Goal: Complete application form: Complete application form

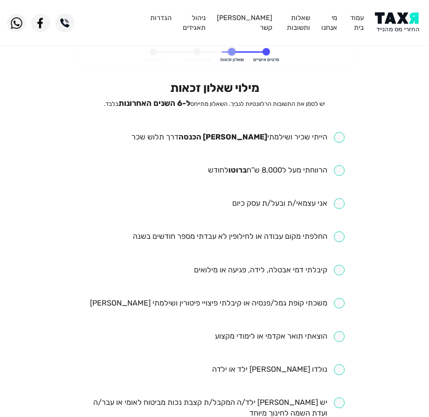
click at [267, 139] on input "checkbox" at bounding box center [238, 137] width 213 height 11
checkbox input "true"
click at [282, 169] on input "checkbox" at bounding box center [276, 170] width 137 height 11
checkbox input "true"
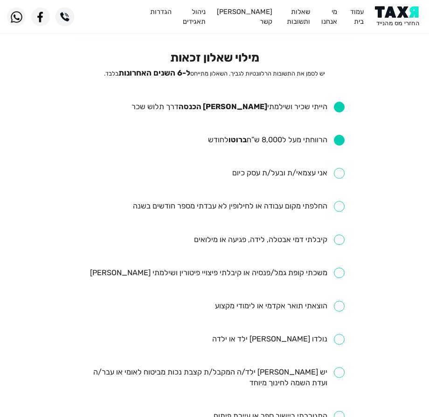
scroll to position [47, 0]
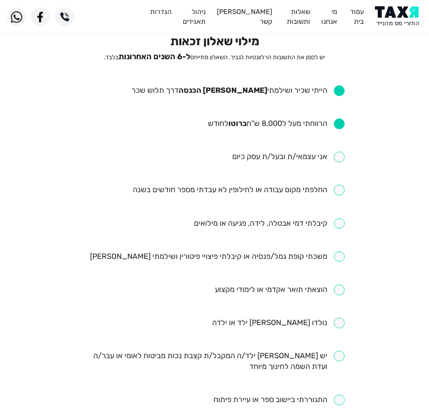
click at [274, 190] on input "checkbox" at bounding box center [239, 190] width 212 height 11
checkbox input "true"
click at [256, 224] on input "checkbox" at bounding box center [269, 223] width 151 height 11
checkbox input "true"
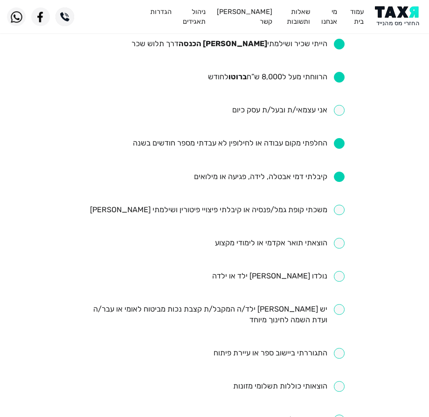
click at [296, 218] on ul "הייתי שכיר ושילמתי [PERSON_NAME] הכנסה דרך תלוש שכר הרווחתי מעל ל8,000 ש”ח ברוט…" at bounding box center [215, 293] width 260 height 508
click at [297, 216] on li "משכתי קופת גמל/פנסיה או קיבלתי פיצויי פיטורין ושילמתי [PERSON_NAME]" at bounding box center [215, 210] width 260 height 11
click at [303, 212] on input "checkbox" at bounding box center [217, 210] width 255 height 11
checkbox input "true"
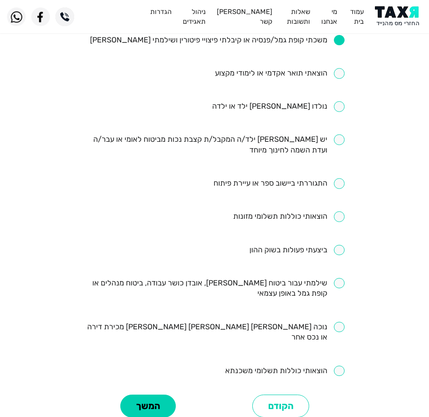
scroll to position [280, 0]
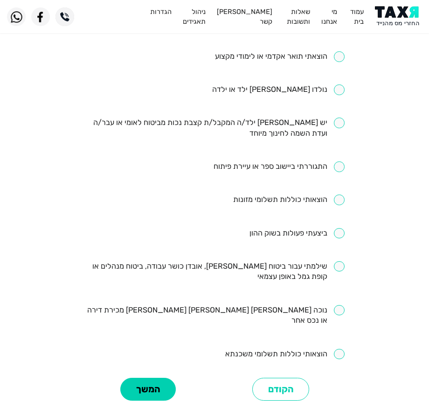
click at [293, 270] on input "checkbox" at bounding box center [215, 271] width 260 height 21
checkbox input "true"
click at [159, 378] on button "המשך" at bounding box center [148, 389] width 56 height 23
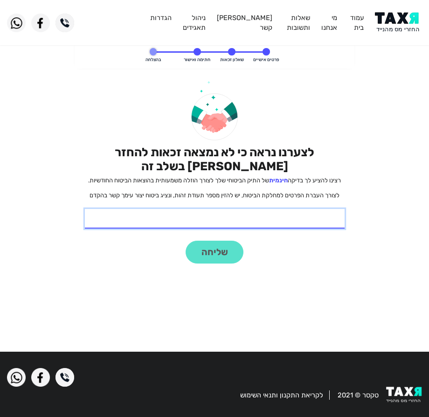
click at [309, 218] on input "* תעודת זהות" at bounding box center [215, 219] width 260 height 20
type input "337617310"
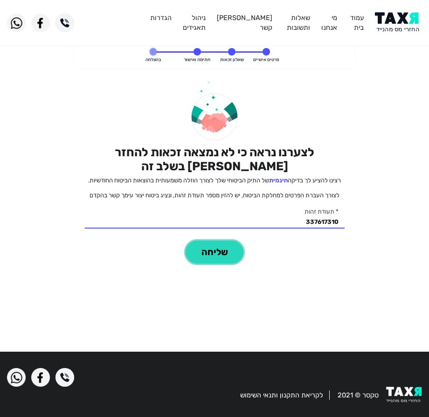
click at [224, 255] on button "שליחה" at bounding box center [215, 252] width 58 height 23
